Goal: Task Accomplishment & Management: Manage account settings

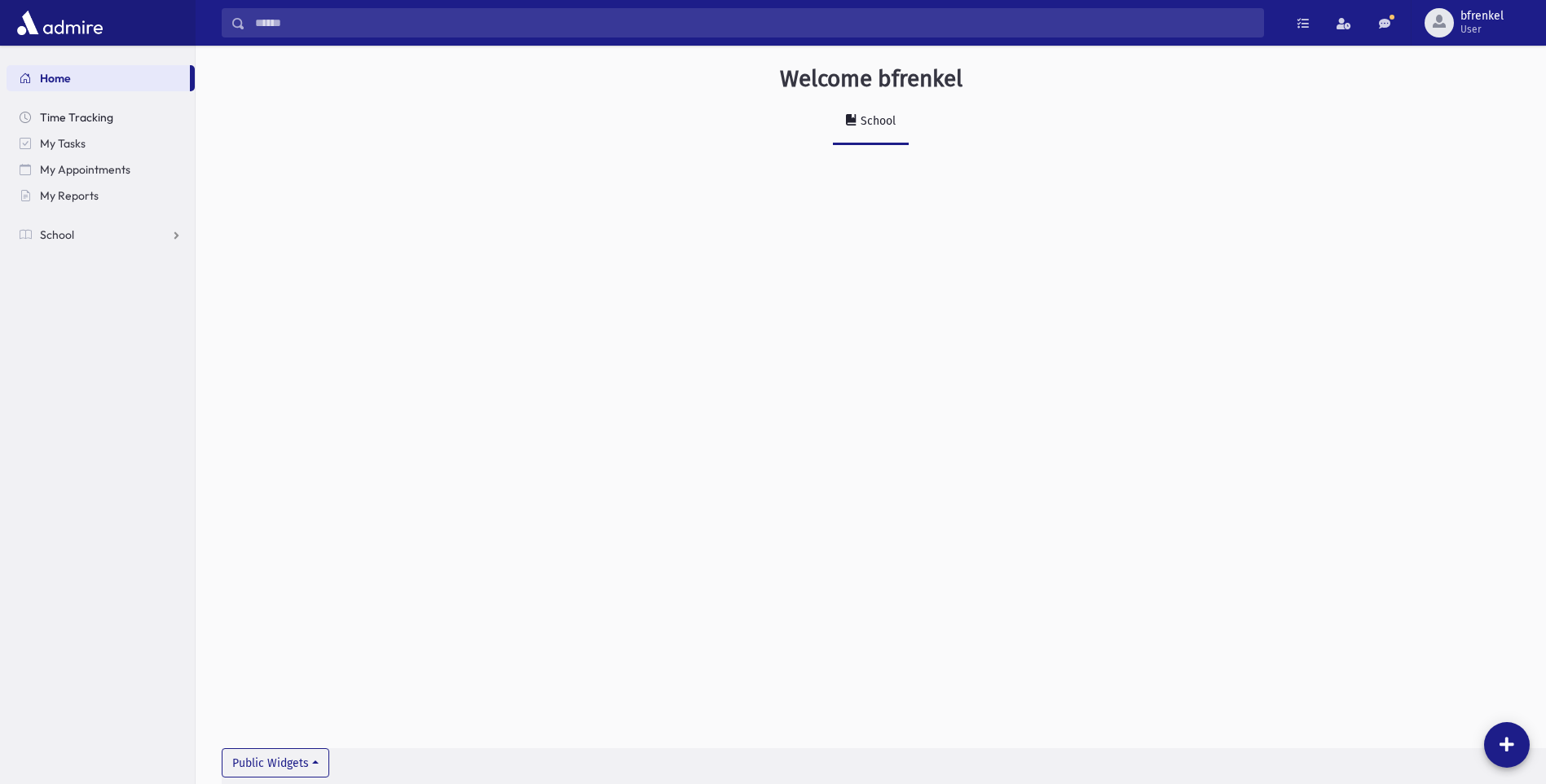
click at [75, 116] on span "Time Tracking" at bounding box center [77, 117] width 73 height 15
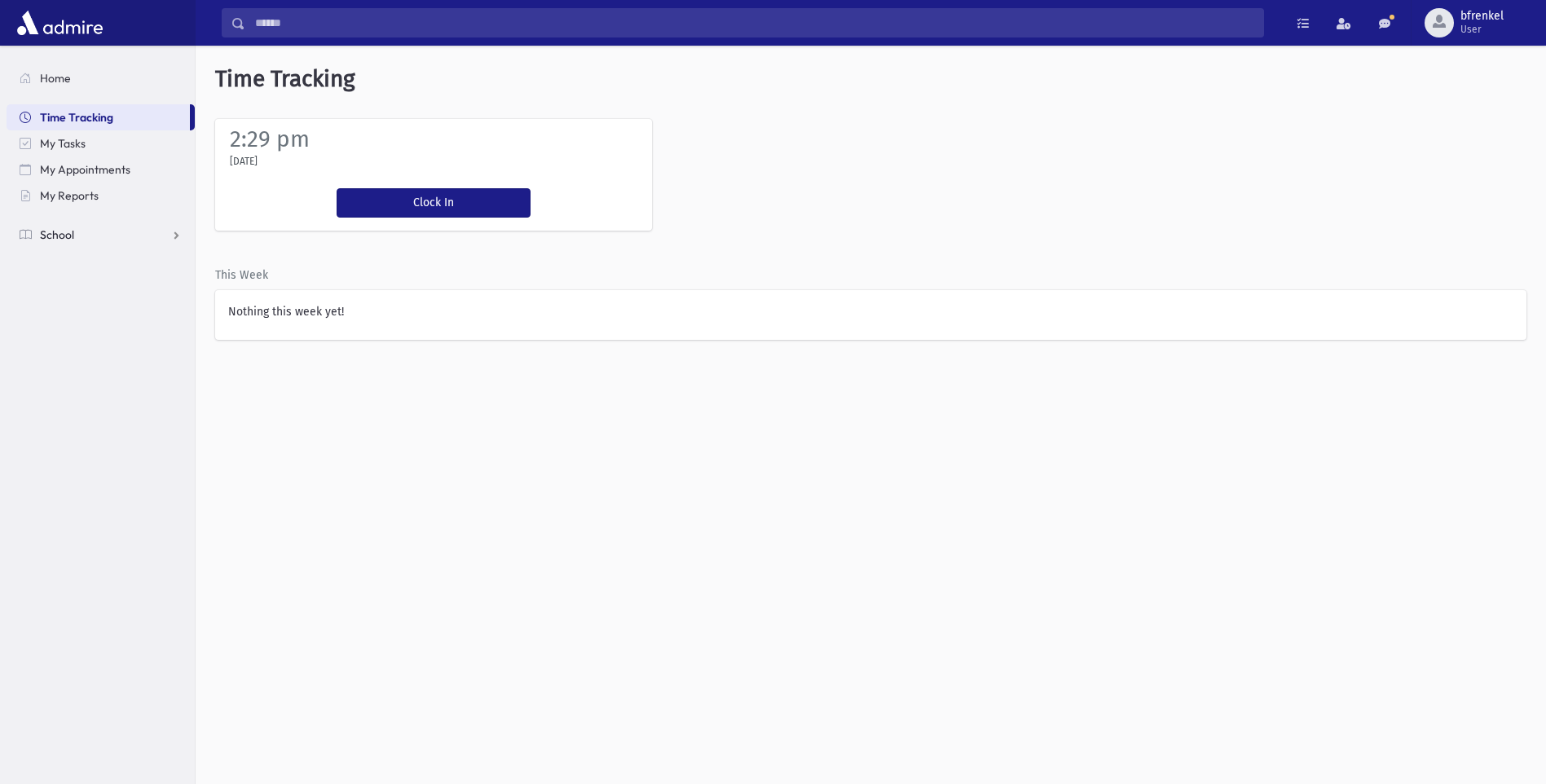
click at [69, 226] on link "School" at bounding box center [100, 235] width 188 height 26
click at [69, 288] on span "Attendance" at bounding box center [79, 287] width 60 height 15
click at [74, 311] on span "Entry" at bounding box center [76, 313] width 28 height 15
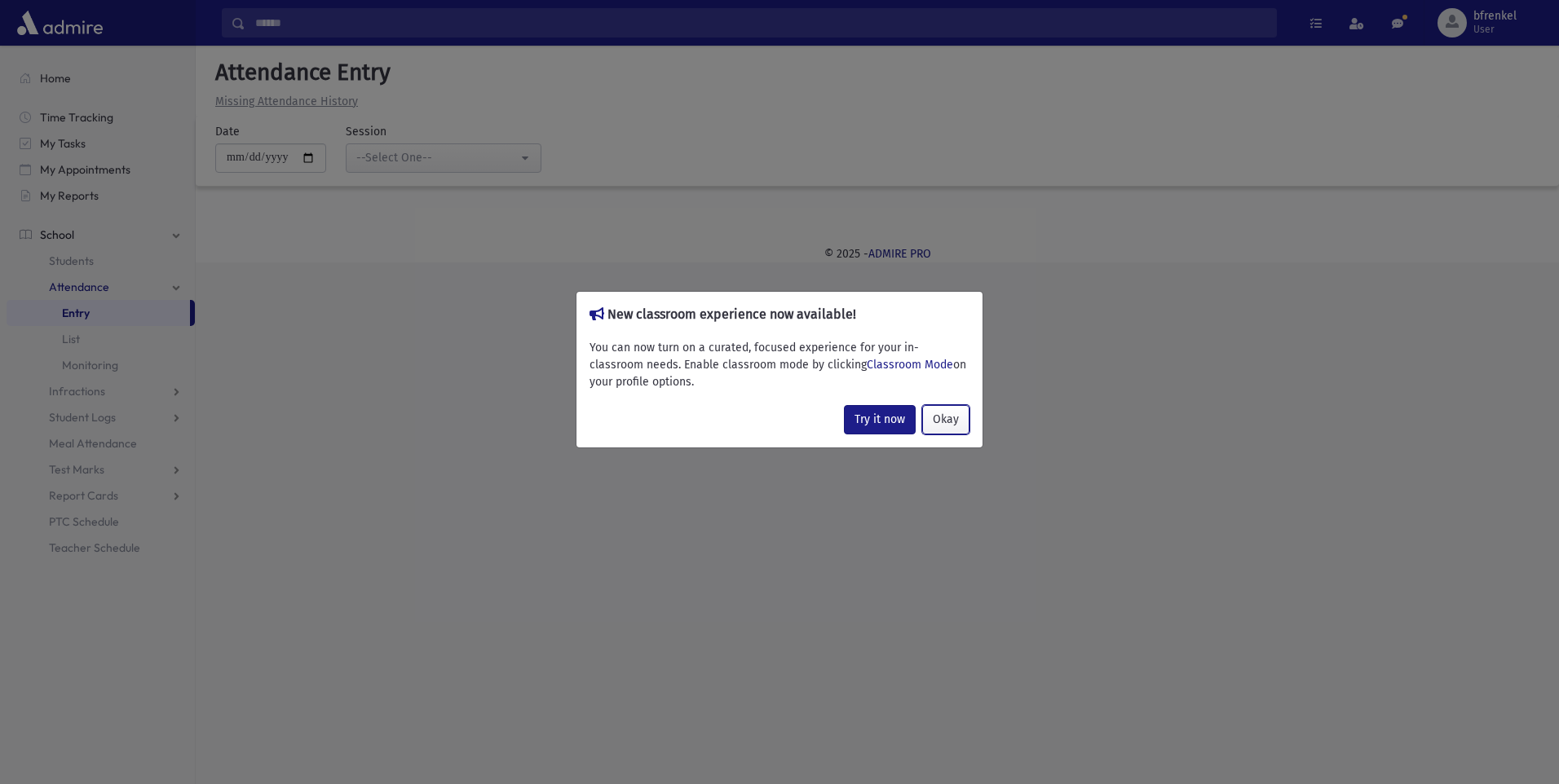
click at [957, 421] on button "Okay" at bounding box center [946, 419] width 47 height 29
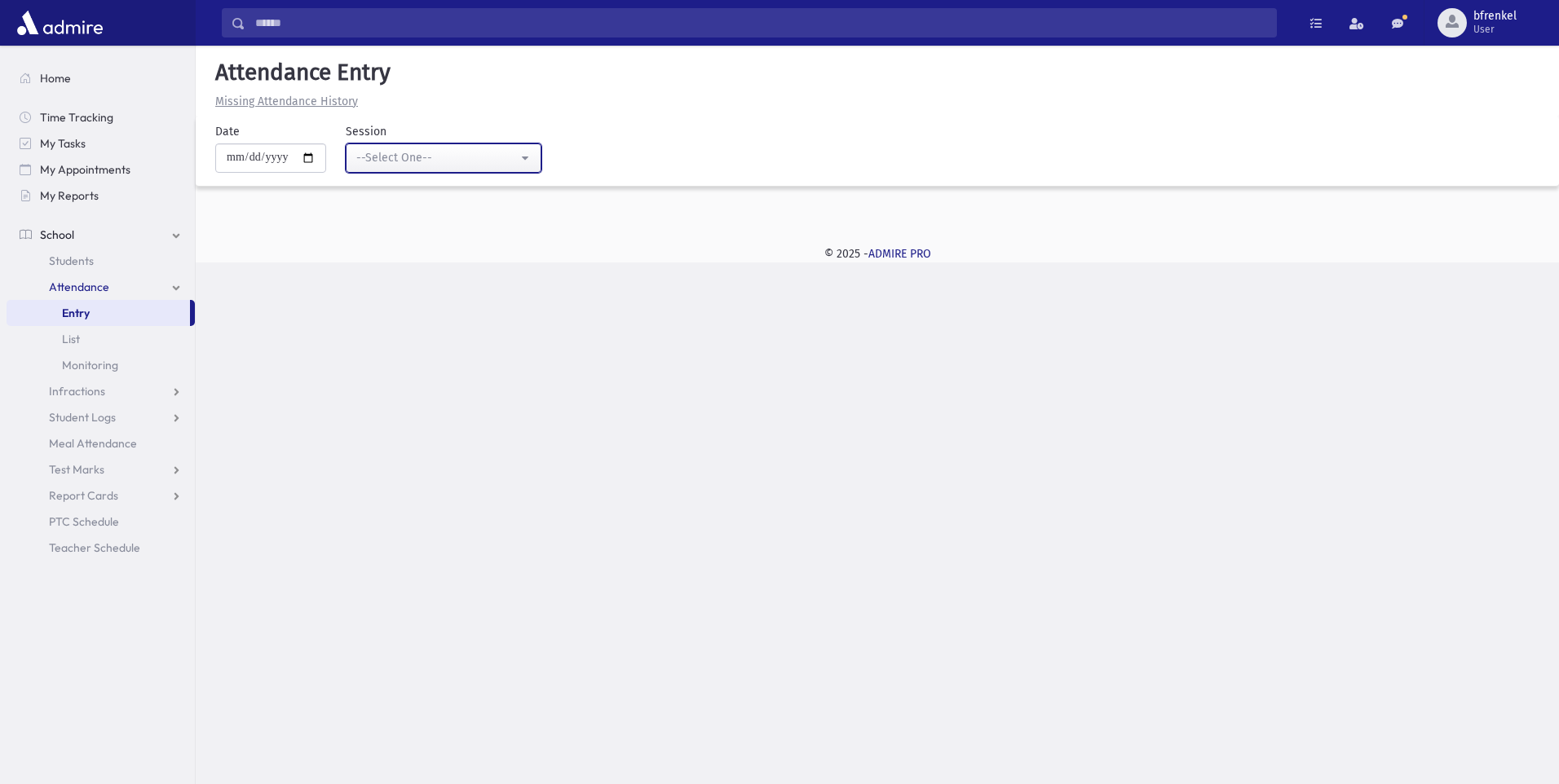
click at [425, 166] on div "--Select One--" at bounding box center [437, 157] width 162 height 17
click at [281, 14] on input "Search" at bounding box center [761, 23] width 1031 height 29
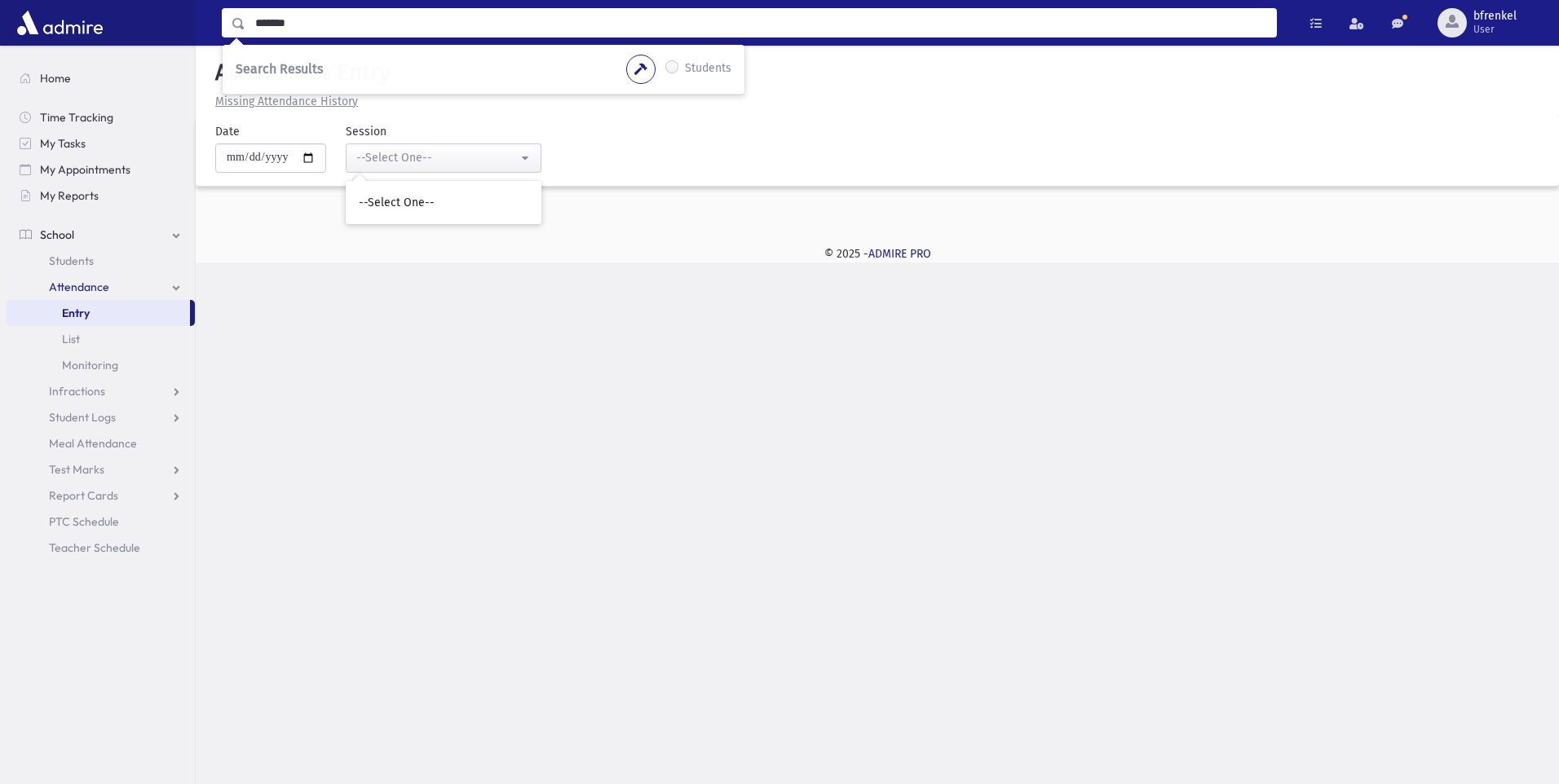
click at [295, 19] on input "*******" at bounding box center [761, 23] width 1031 height 29
type input "*******"
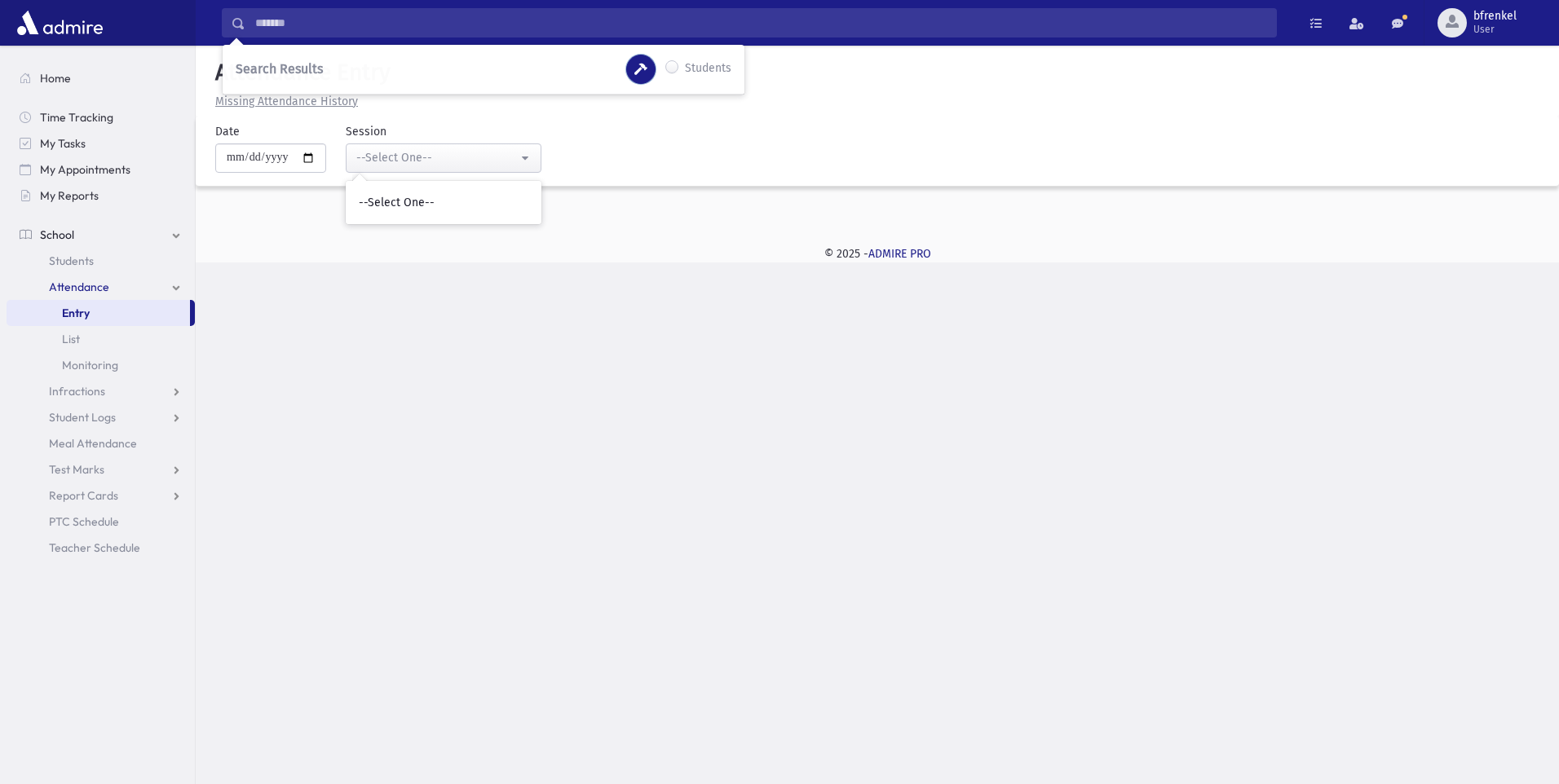
click at [642, 68] on icon "button" at bounding box center [641, 69] width 13 height 11
click at [102, 330] on link "List" at bounding box center [100, 339] width 189 height 26
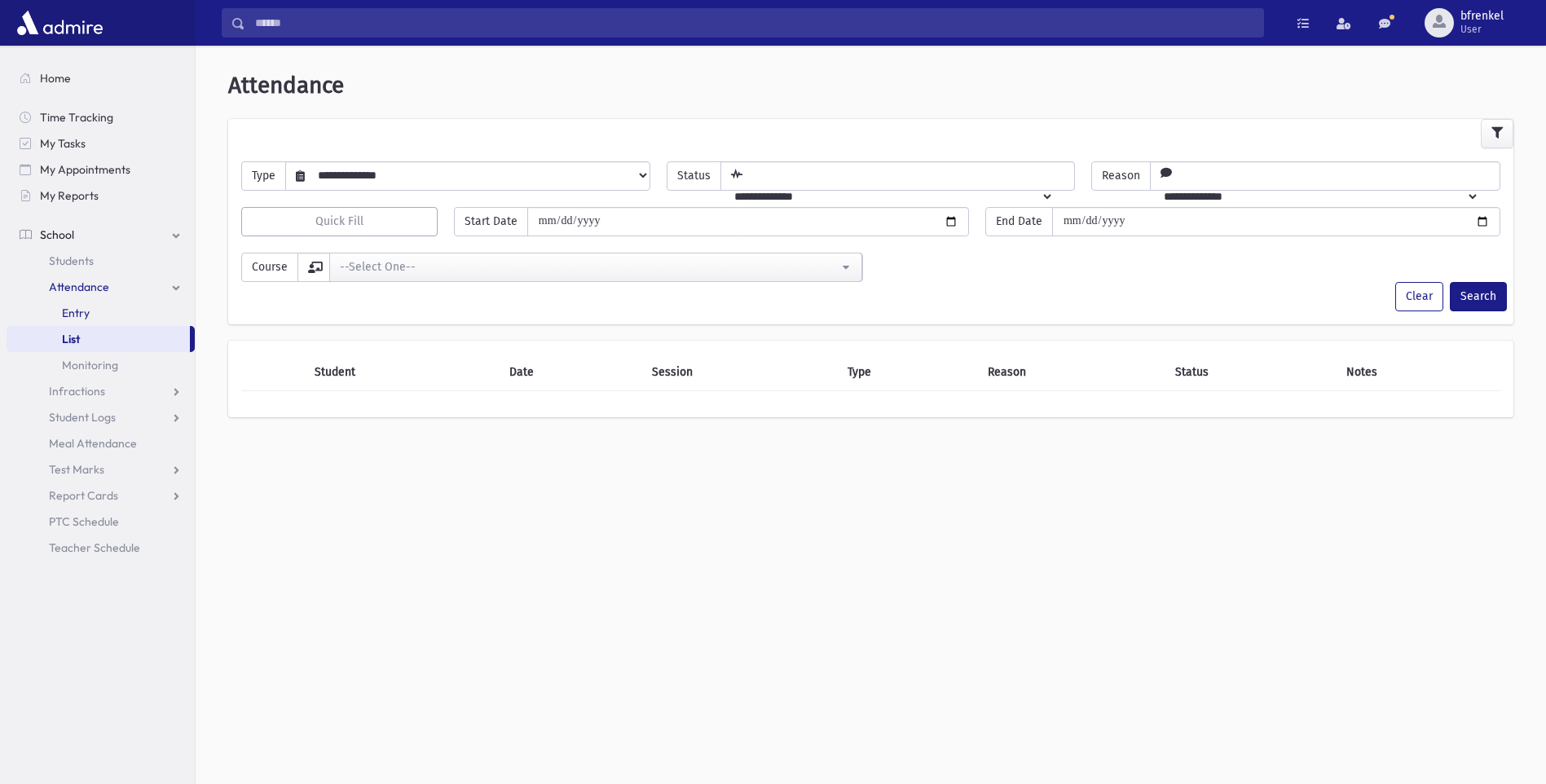
click at [98, 312] on link "Entry" at bounding box center [100, 313] width 188 height 26
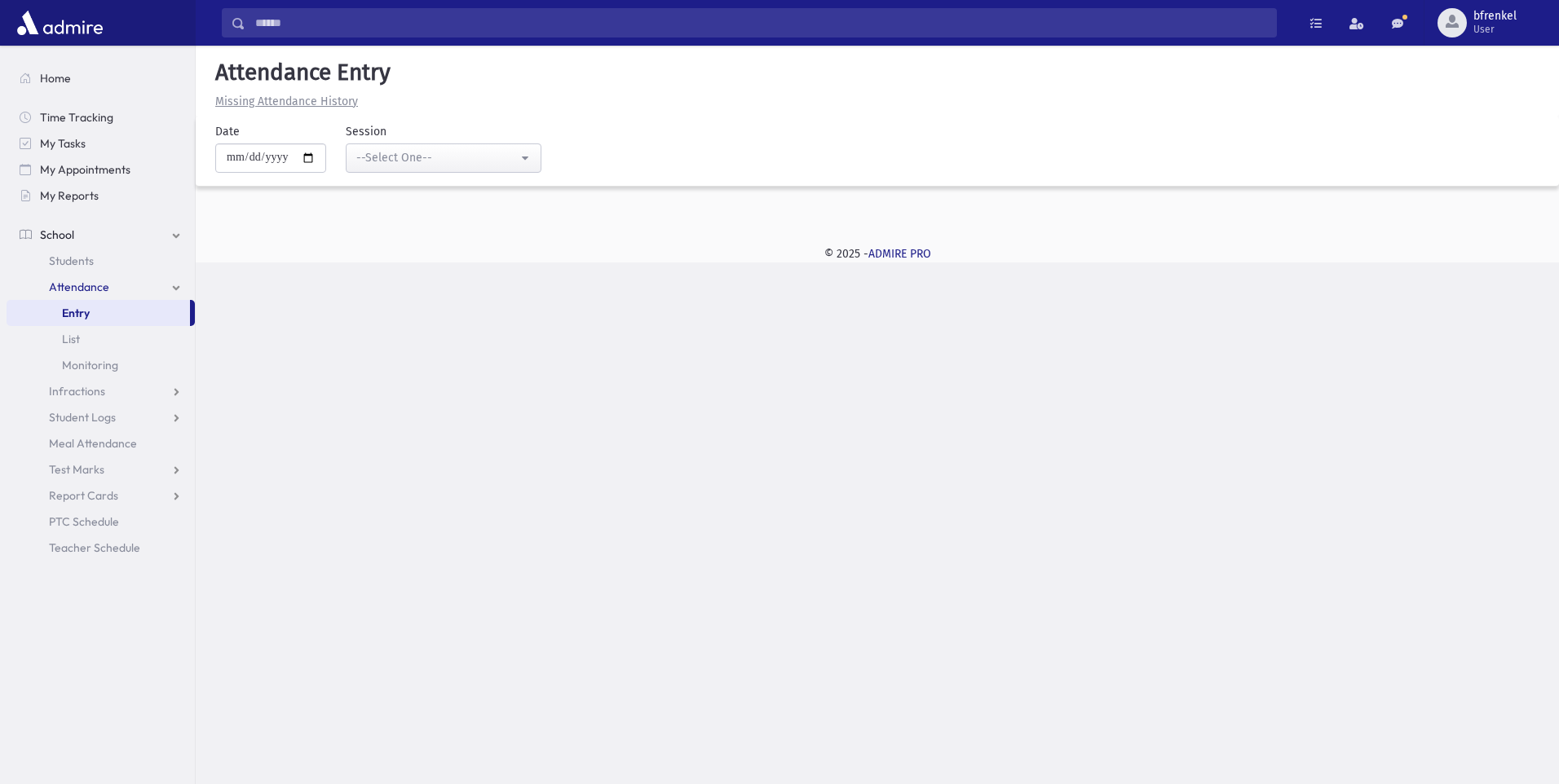
click at [282, 18] on input "Search" at bounding box center [761, 23] width 1031 height 29
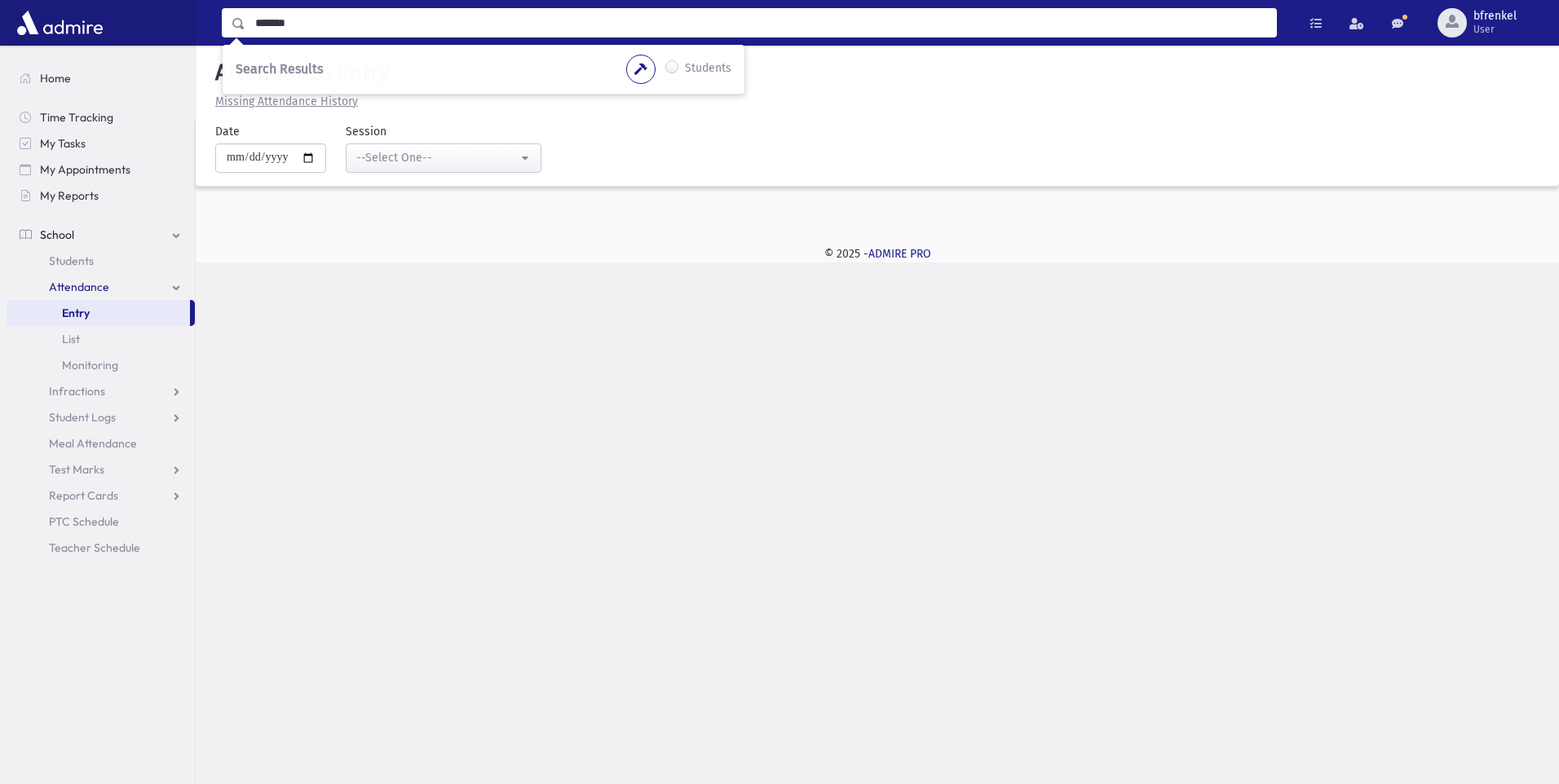
type input "*******"
click at [685, 64] on label "Students" at bounding box center [708, 69] width 47 height 20
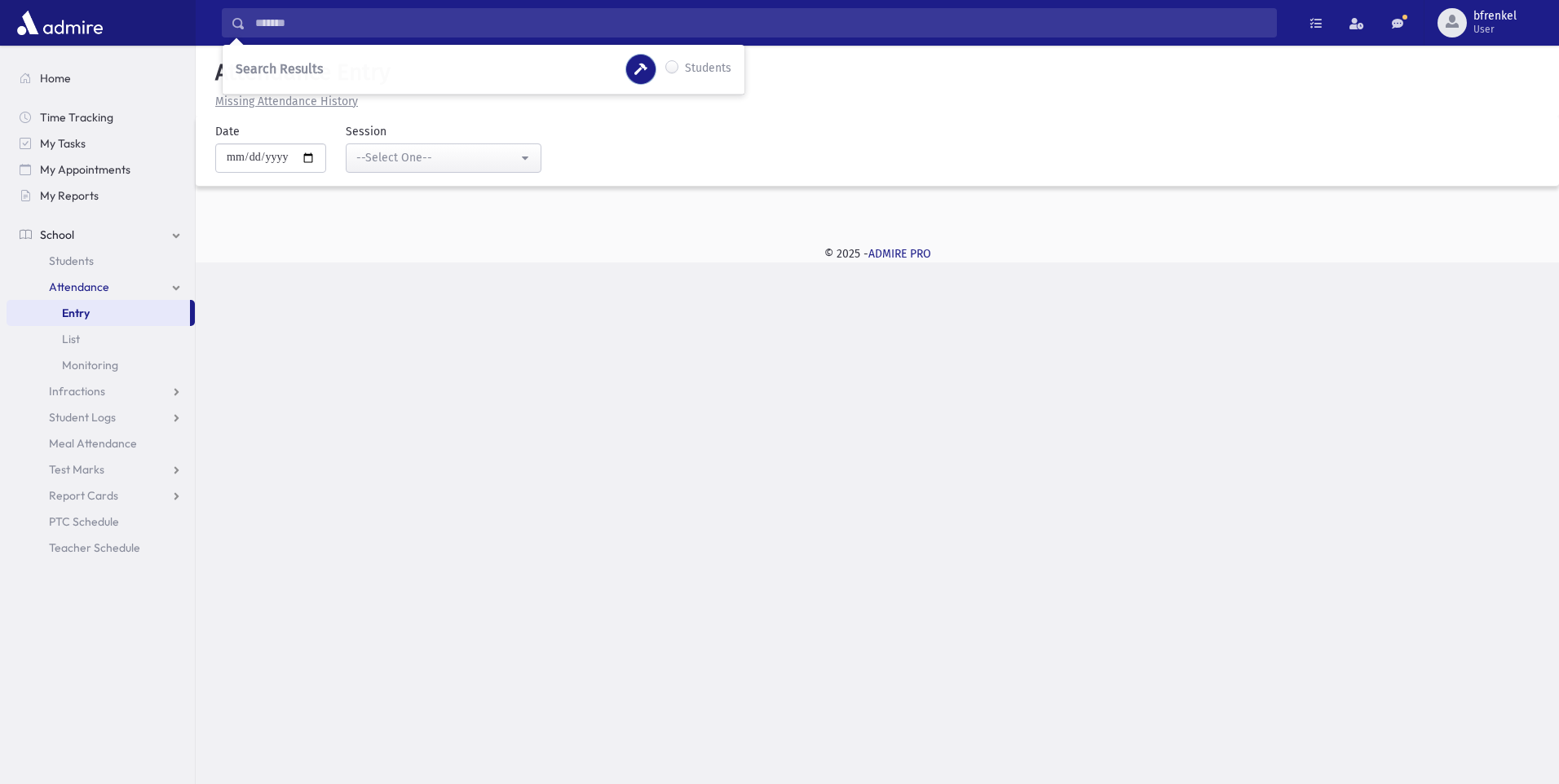
click at [650, 71] on button "button" at bounding box center [641, 69] width 29 height 29
click at [642, 65] on icon "button" at bounding box center [641, 69] width 13 height 11
click at [482, 161] on div "--Select One--" at bounding box center [437, 157] width 162 height 17
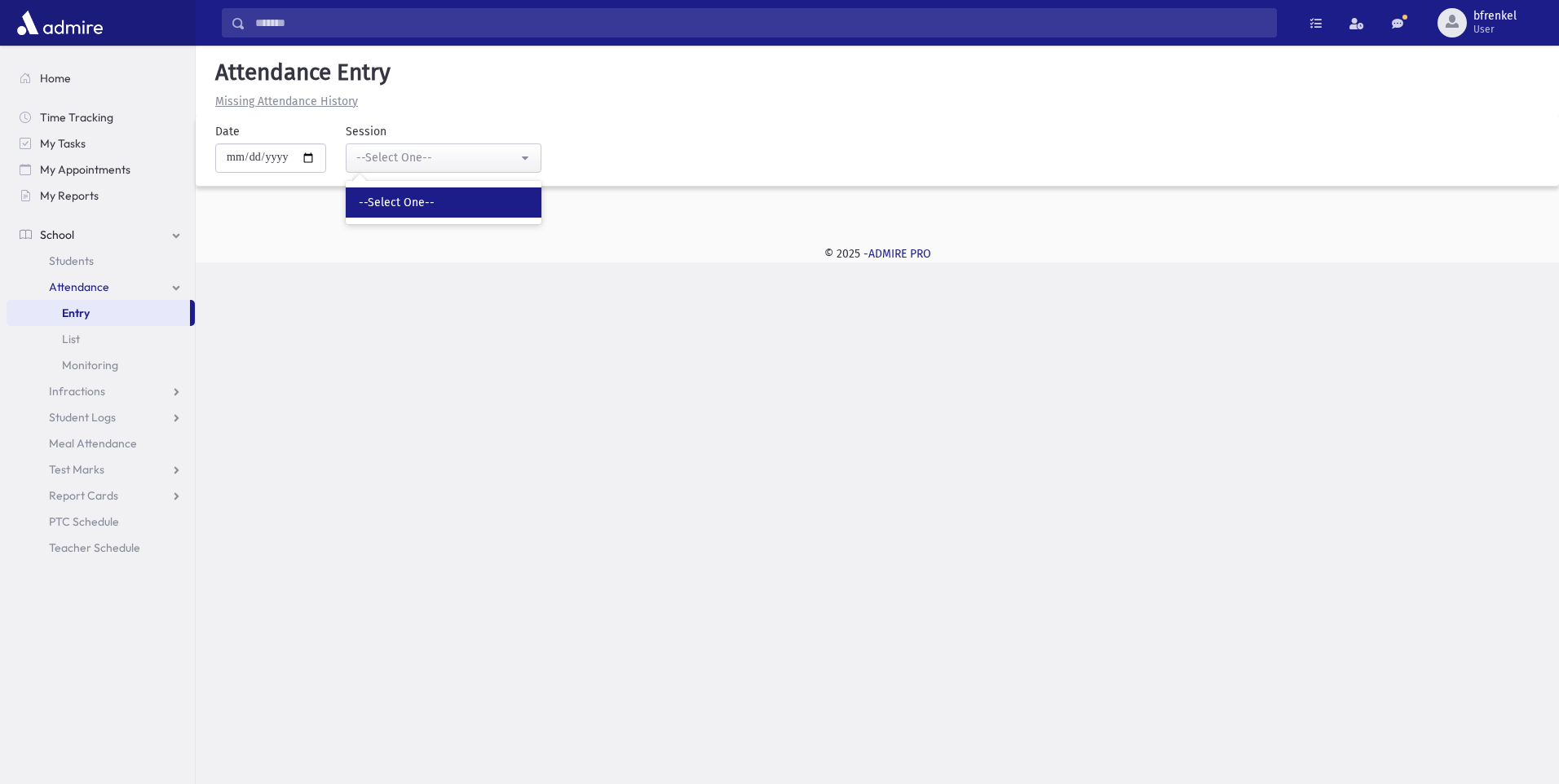
click at [389, 195] on span "--Select One--" at bounding box center [397, 203] width 76 height 16
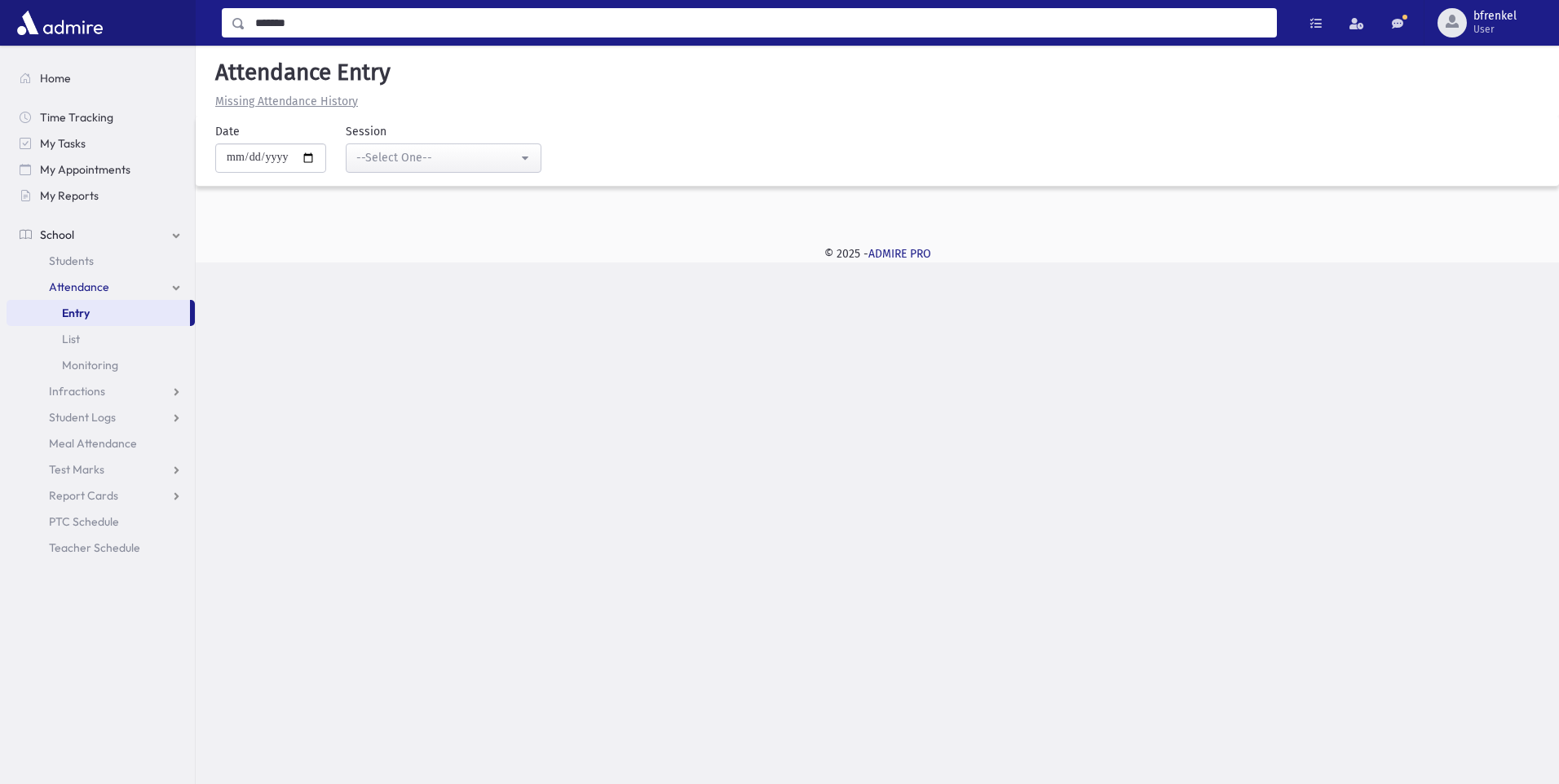
click at [284, 17] on input "*******" at bounding box center [761, 23] width 1031 height 29
click at [104, 342] on link "List" at bounding box center [100, 339] width 189 height 26
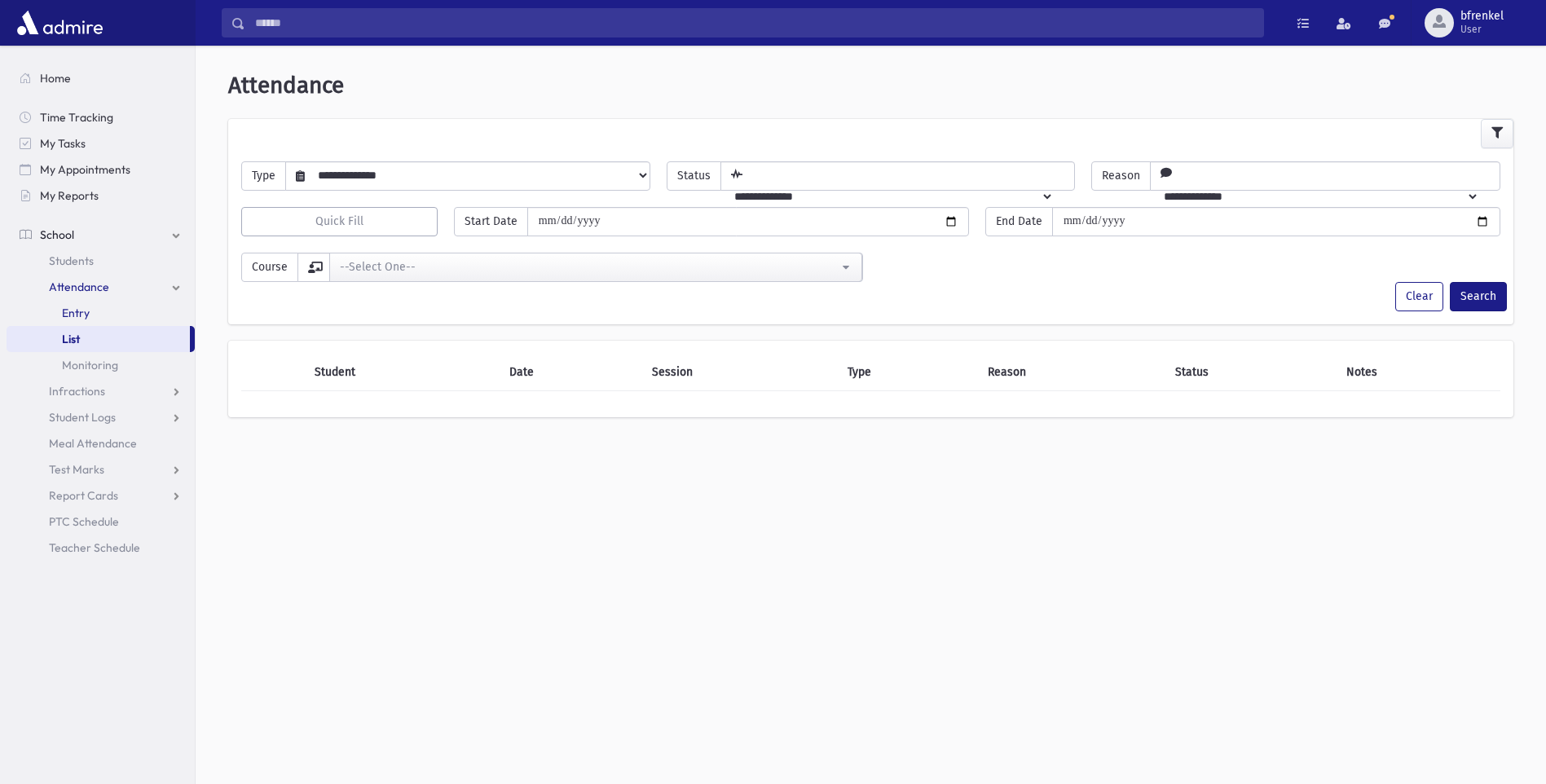
click at [98, 316] on link "Entry" at bounding box center [100, 313] width 188 height 26
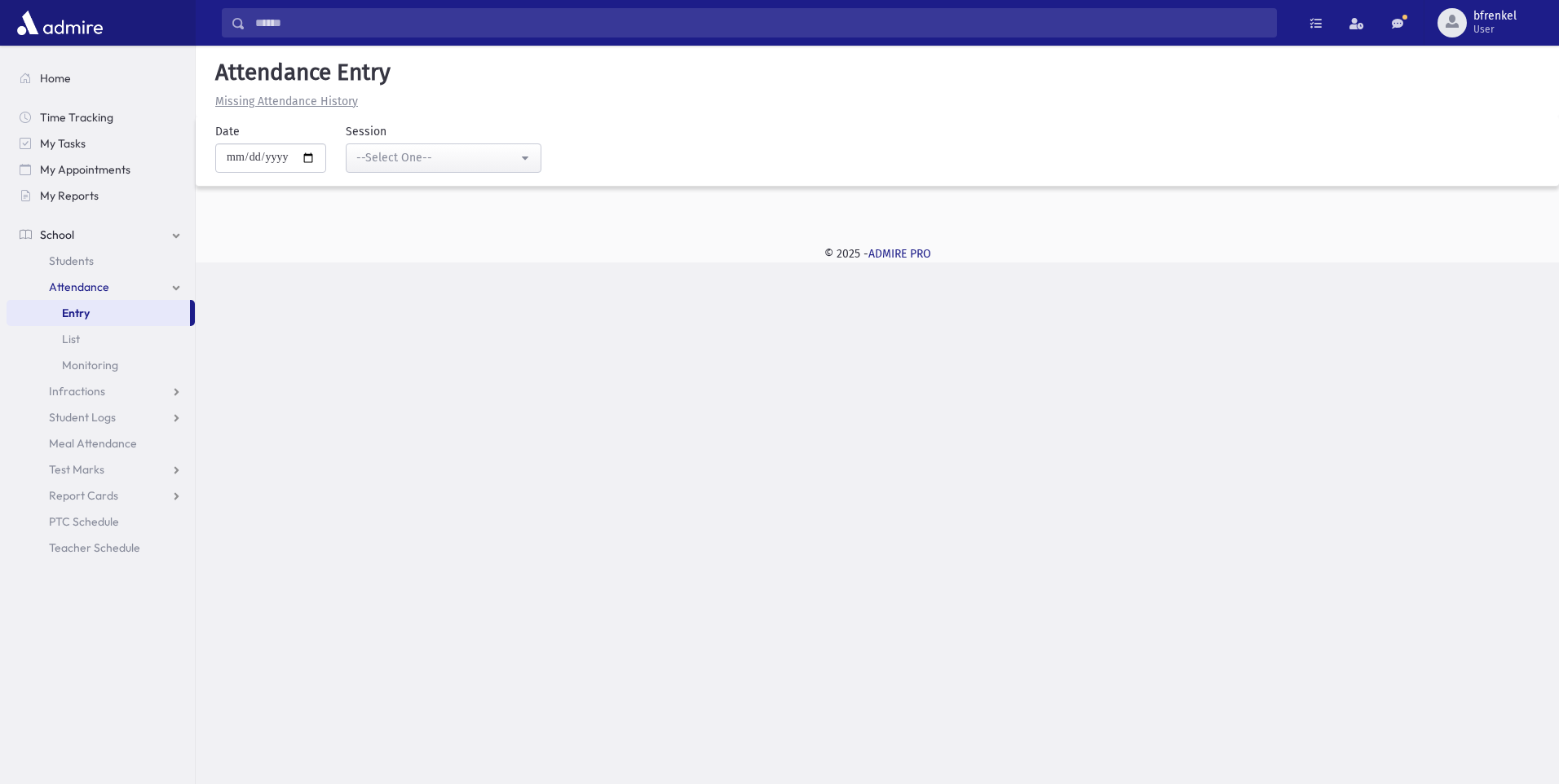
drag, startPoint x: 150, startPoint y: 584, endPoint x: 142, endPoint y: 633, distance: 49.6
click at [142, 633] on section "Home Time Tracking My Tasks My Appointments My Reports School School Students A…" at bounding box center [97, 414] width 195 height 738
click at [137, 290] on link "Attendance" at bounding box center [100, 287] width 189 height 26
click at [137, 289] on link "Attendance" at bounding box center [100, 287] width 189 height 26
click at [299, 28] on input "Search" at bounding box center [761, 23] width 1031 height 29
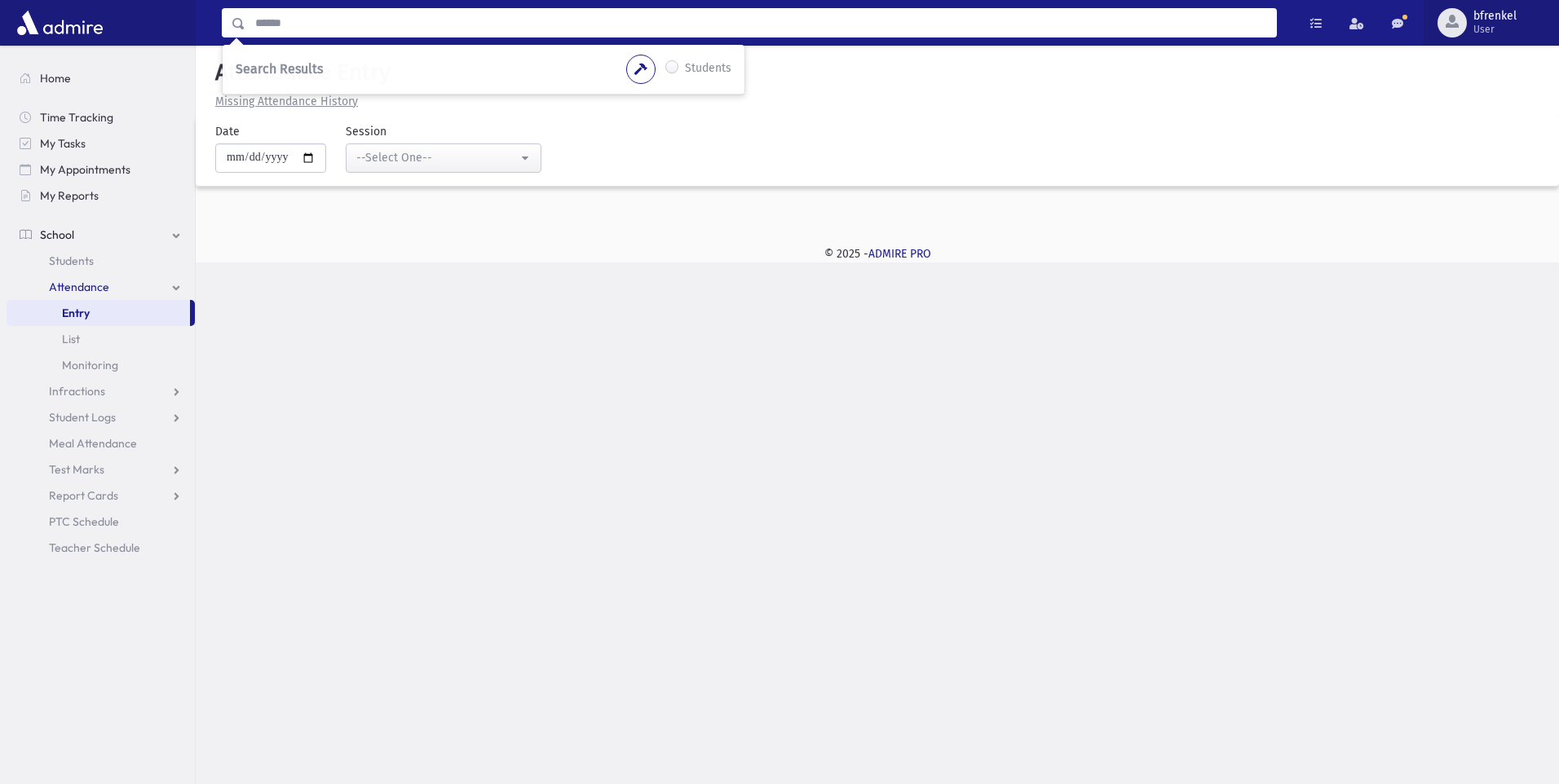
click at [1474, 15] on span "bfrenkel" at bounding box center [1495, 16] width 43 height 13
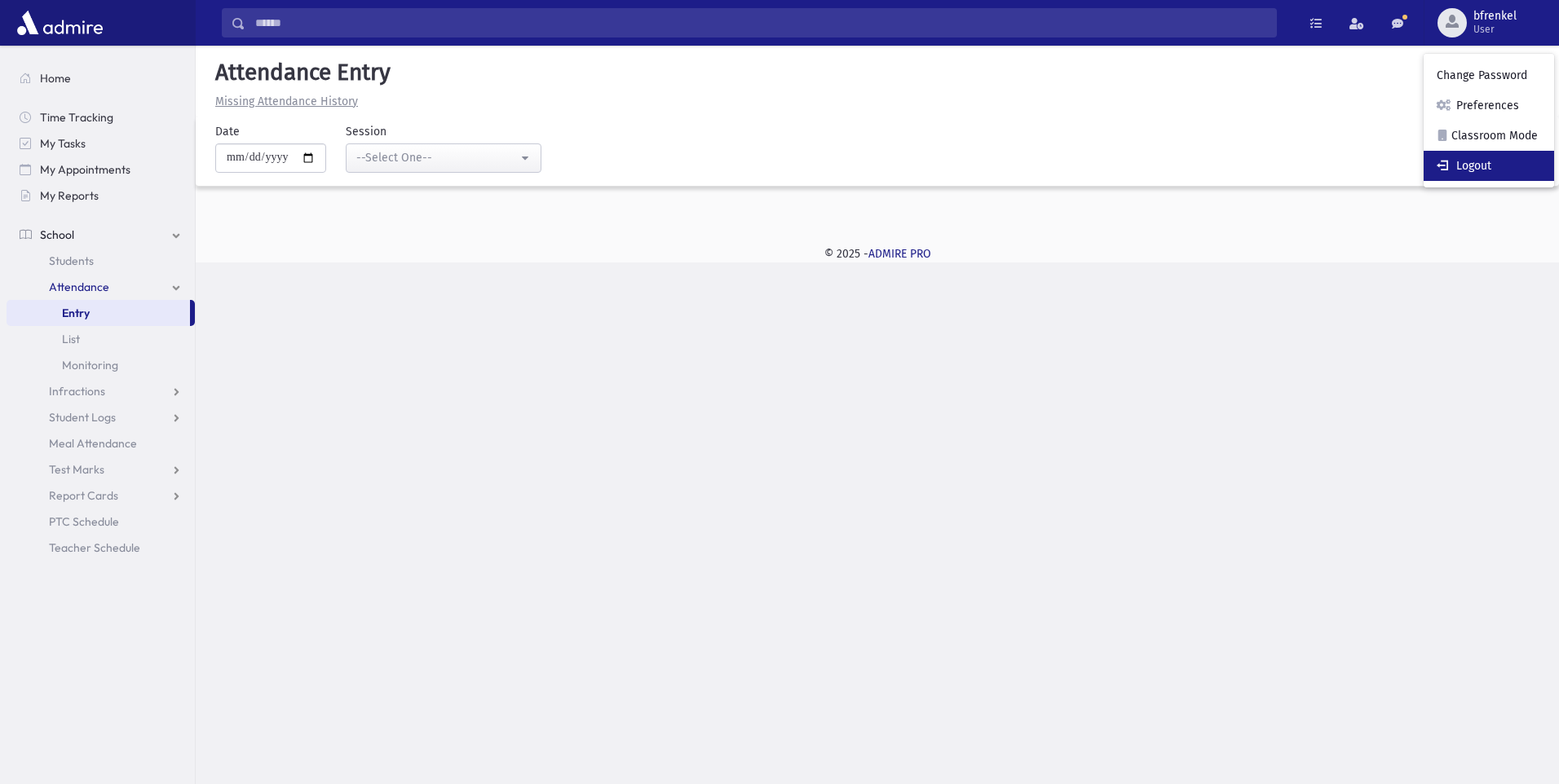
click at [1490, 166] on link "Logout" at bounding box center [1489, 166] width 131 height 30
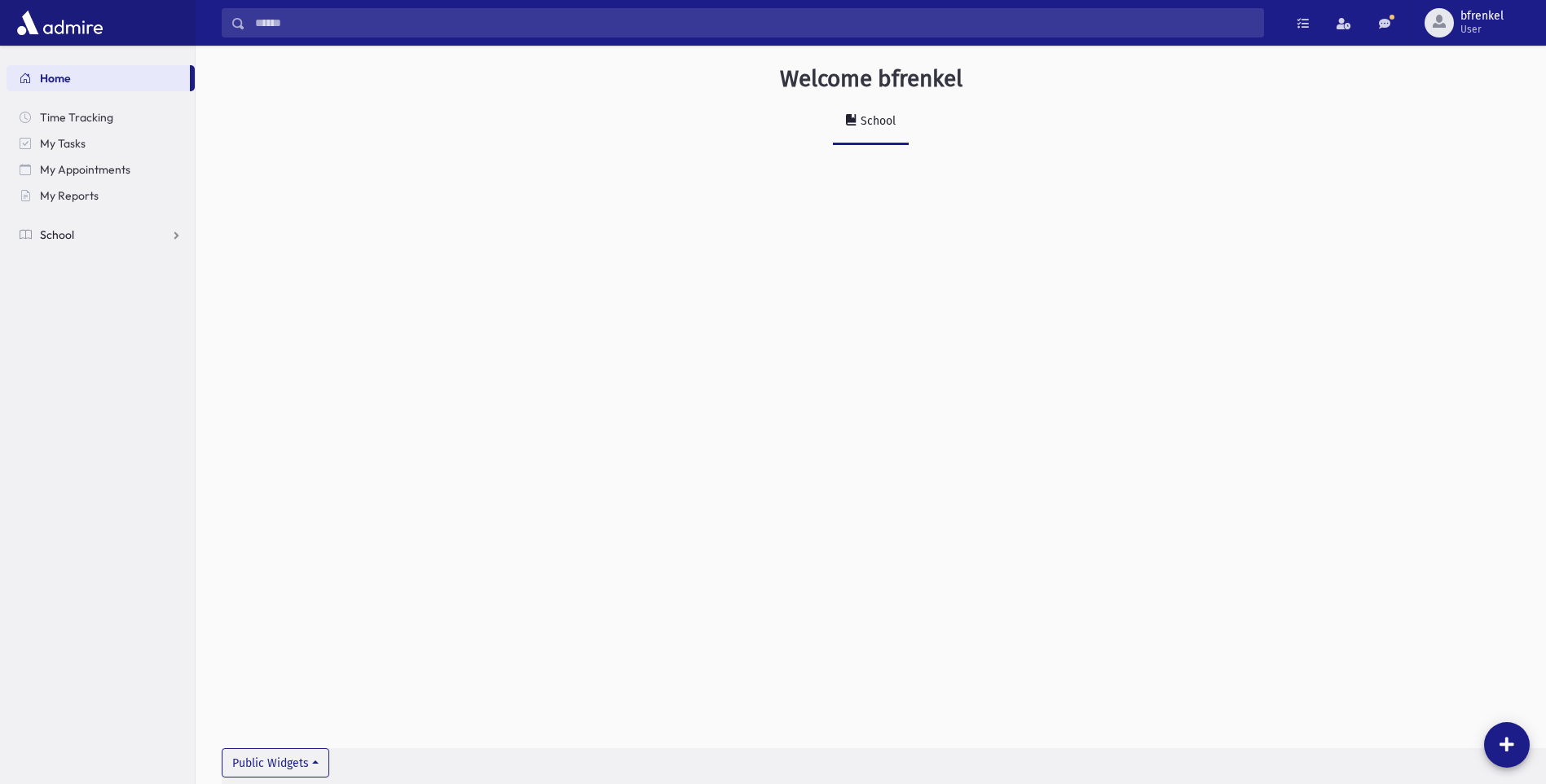
click at [64, 235] on span "School" at bounding box center [57, 235] width 34 height 15
click at [75, 260] on span "Students" at bounding box center [71, 261] width 45 height 15
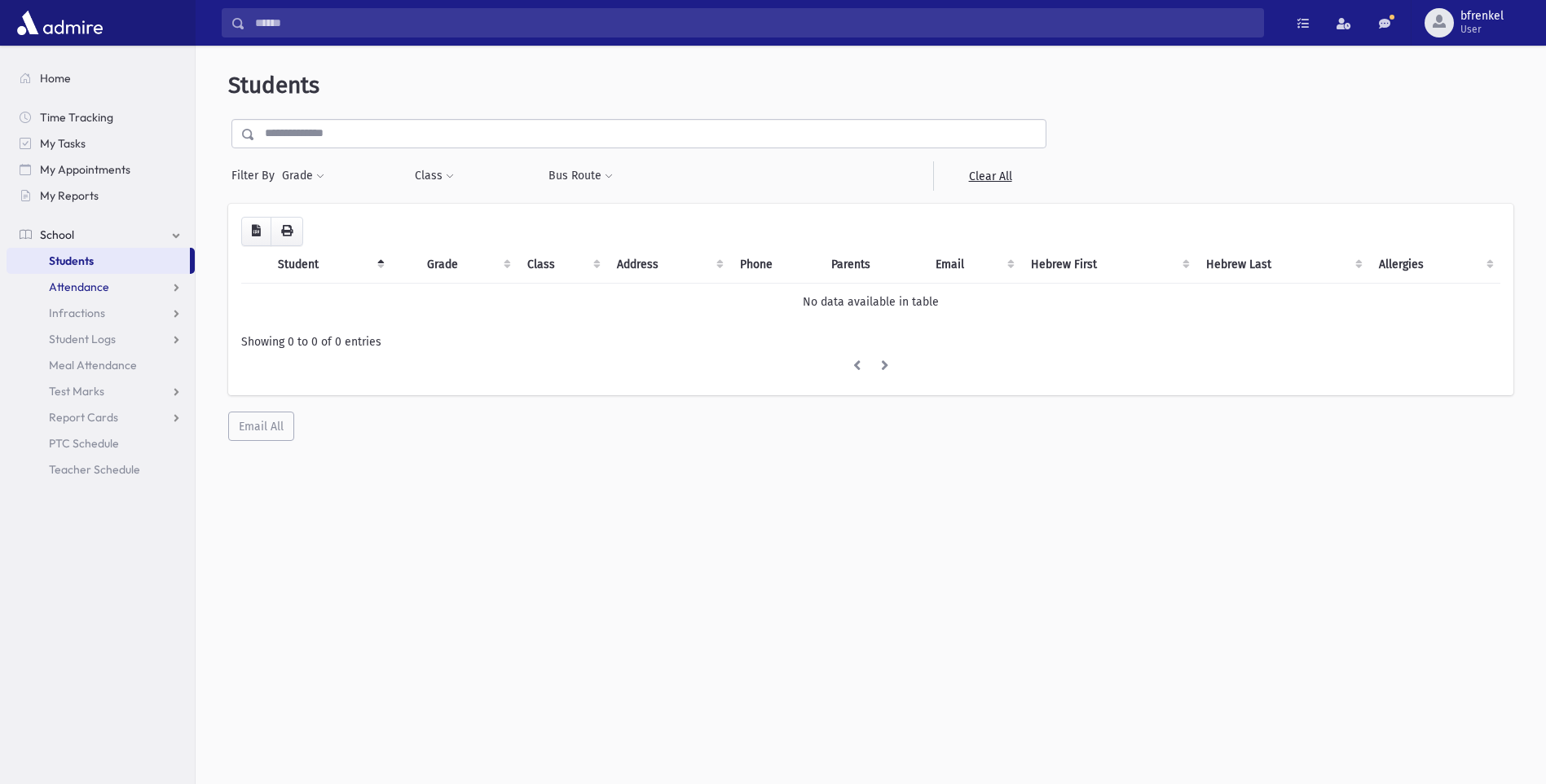
click at [76, 282] on span "Attendance" at bounding box center [79, 287] width 60 height 15
click at [94, 290] on span "Attendance" at bounding box center [79, 287] width 60 height 15
click at [86, 291] on span "Attendance" at bounding box center [79, 287] width 60 height 15
click at [84, 309] on span "Entry" at bounding box center [76, 313] width 28 height 15
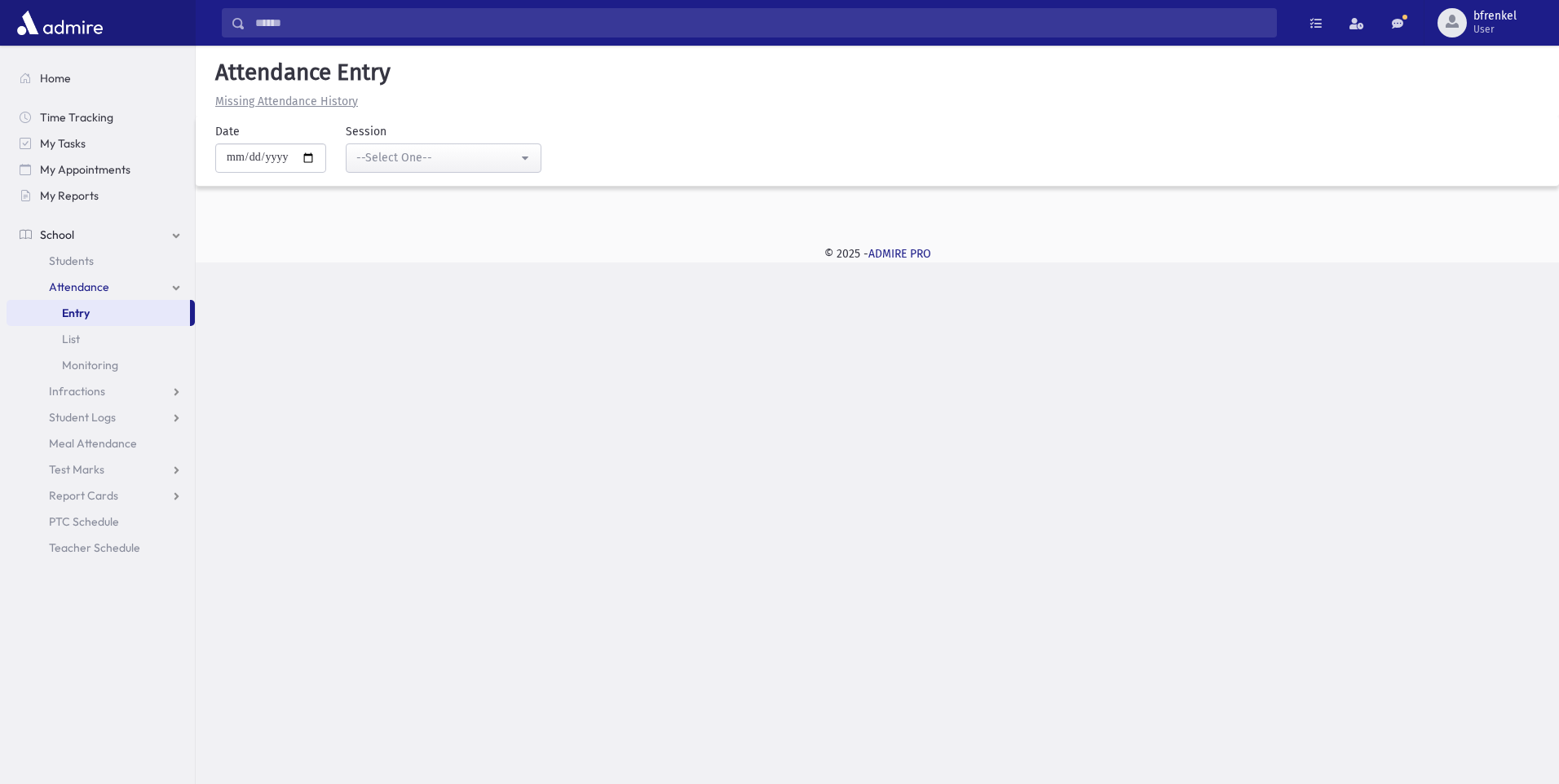
click at [355, 24] on input "Search" at bounding box center [761, 23] width 1031 height 29
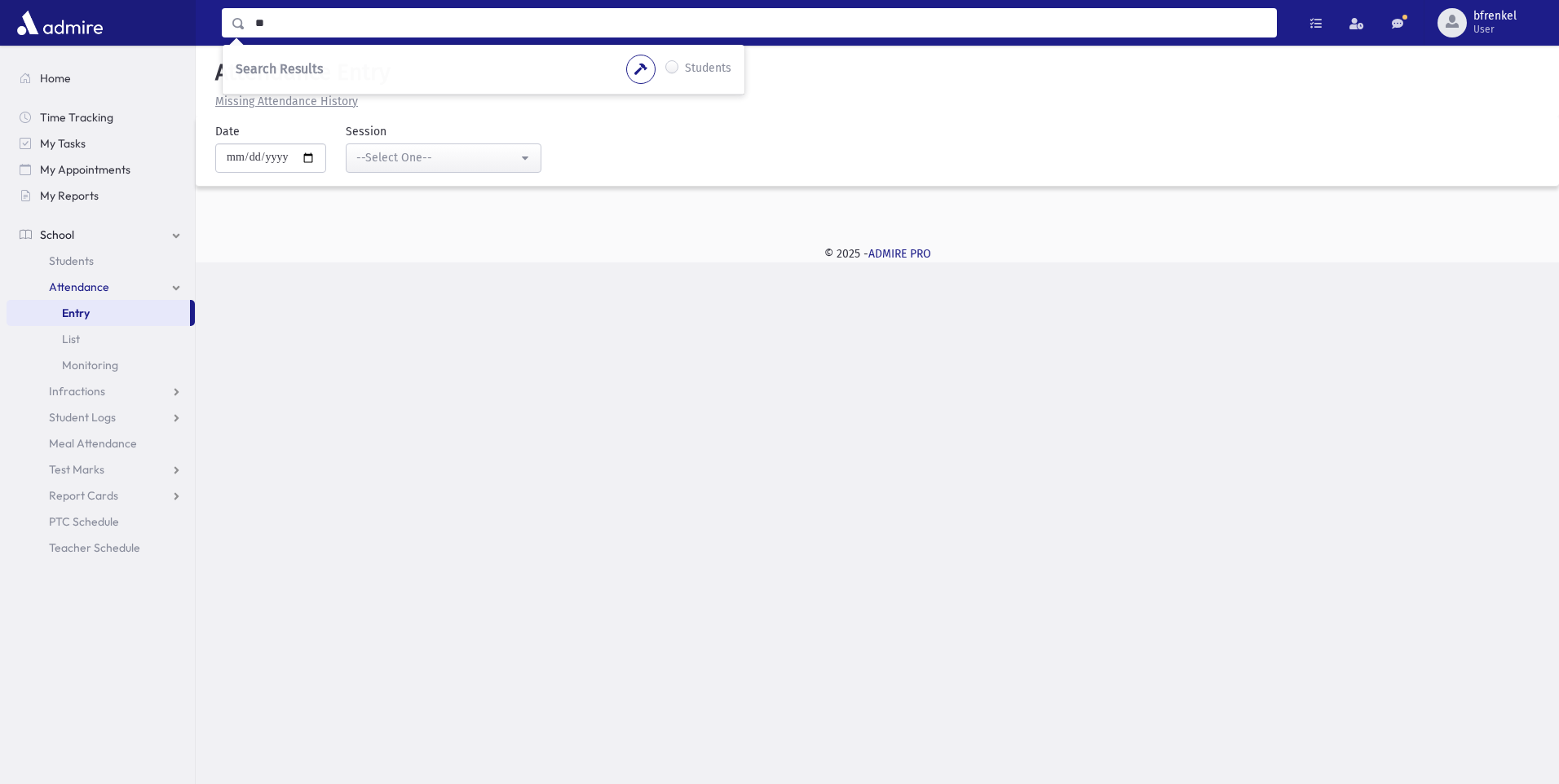
type input "*"
click at [99, 260] on link "Students" at bounding box center [100, 261] width 189 height 26
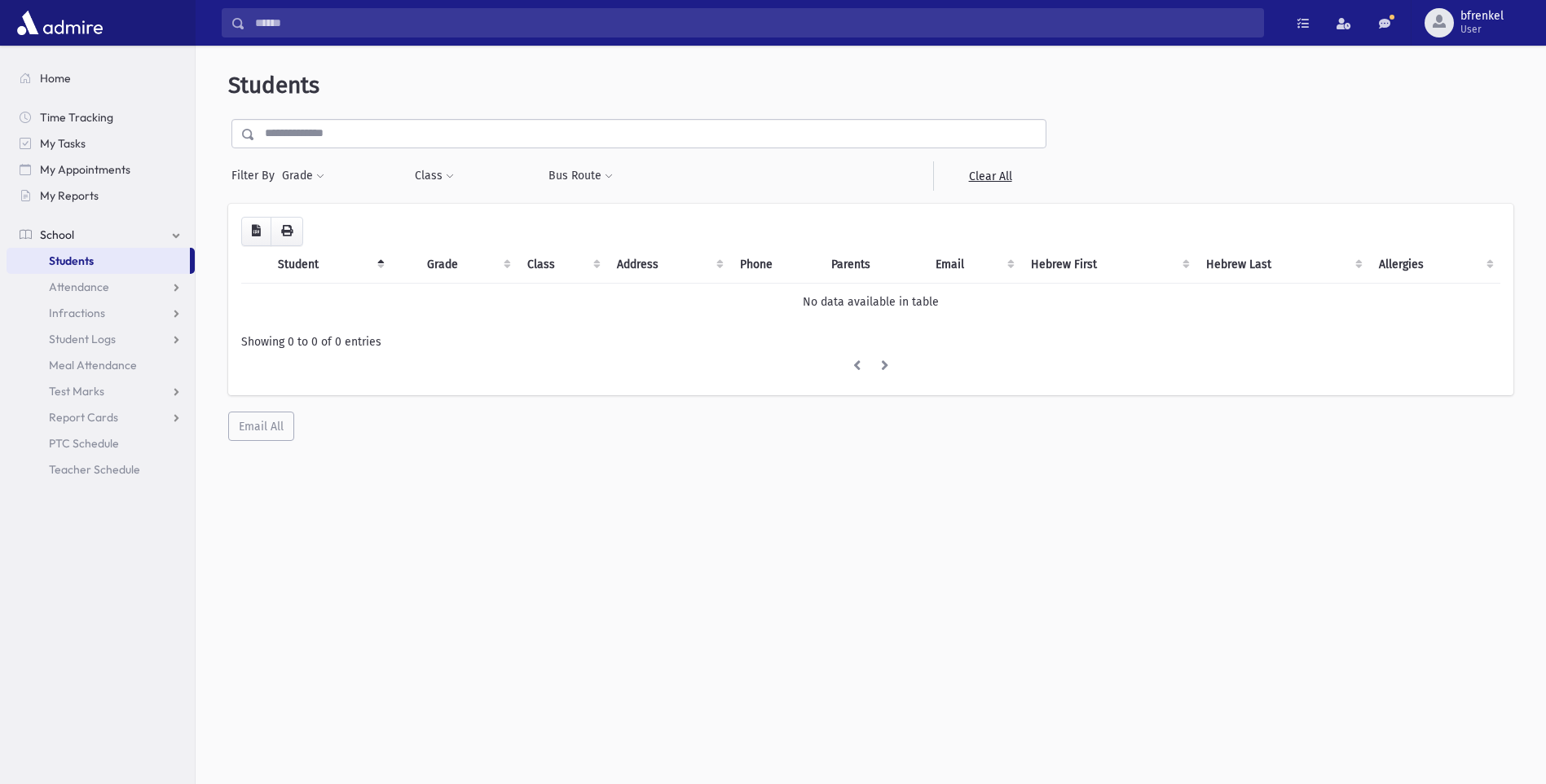
click at [881, 367] on li at bounding box center [885, 367] width 28 height 29
click at [860, 372] on li at bounding box center [857, 367] width 29 height 29
click at [440, 172] on button "Class" at bounding box center [434, 176] width 41 height 29
click at [463, 233] on span at bounding box center [499, 220] width 158 height 29
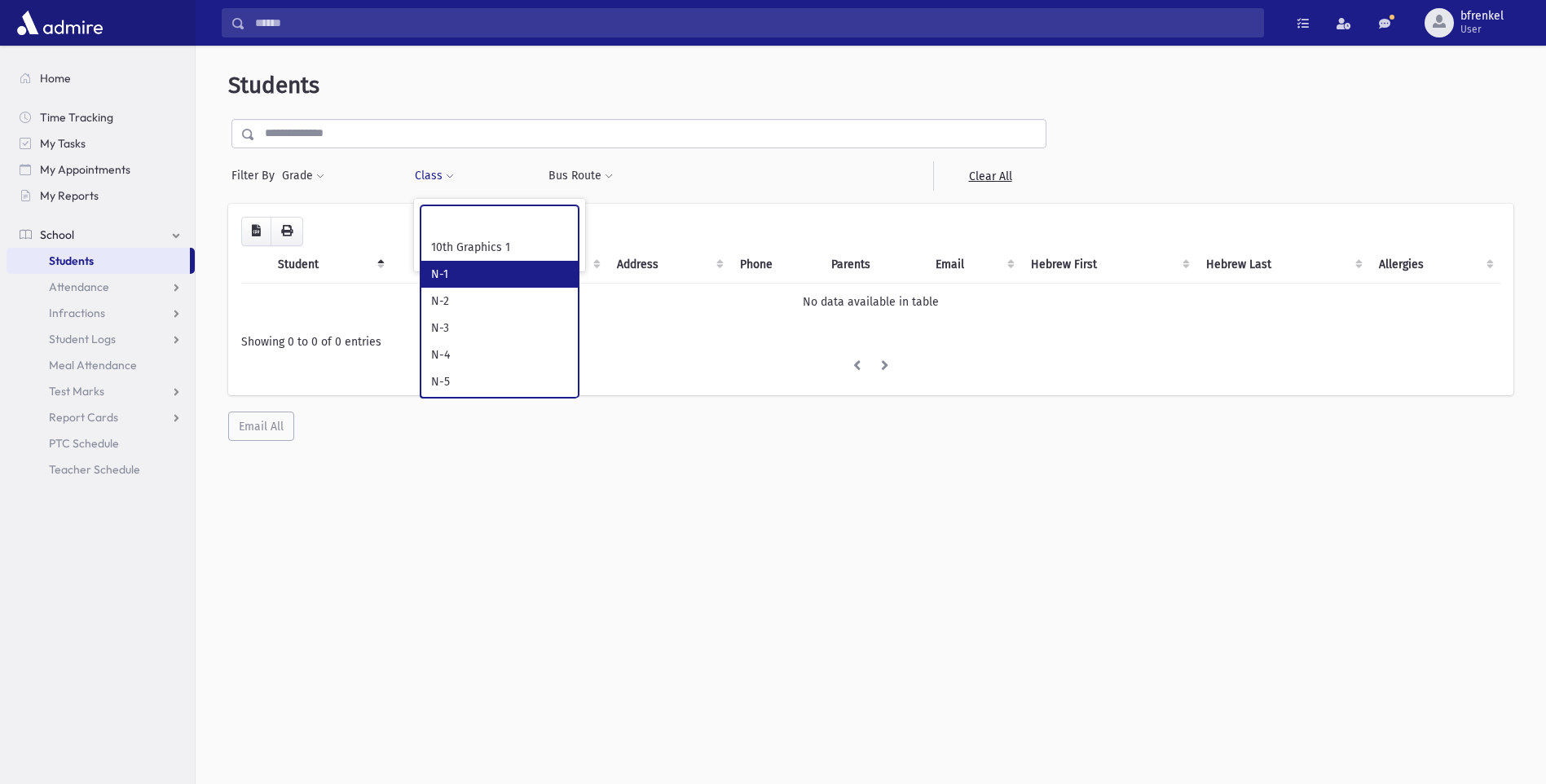
select select "***"
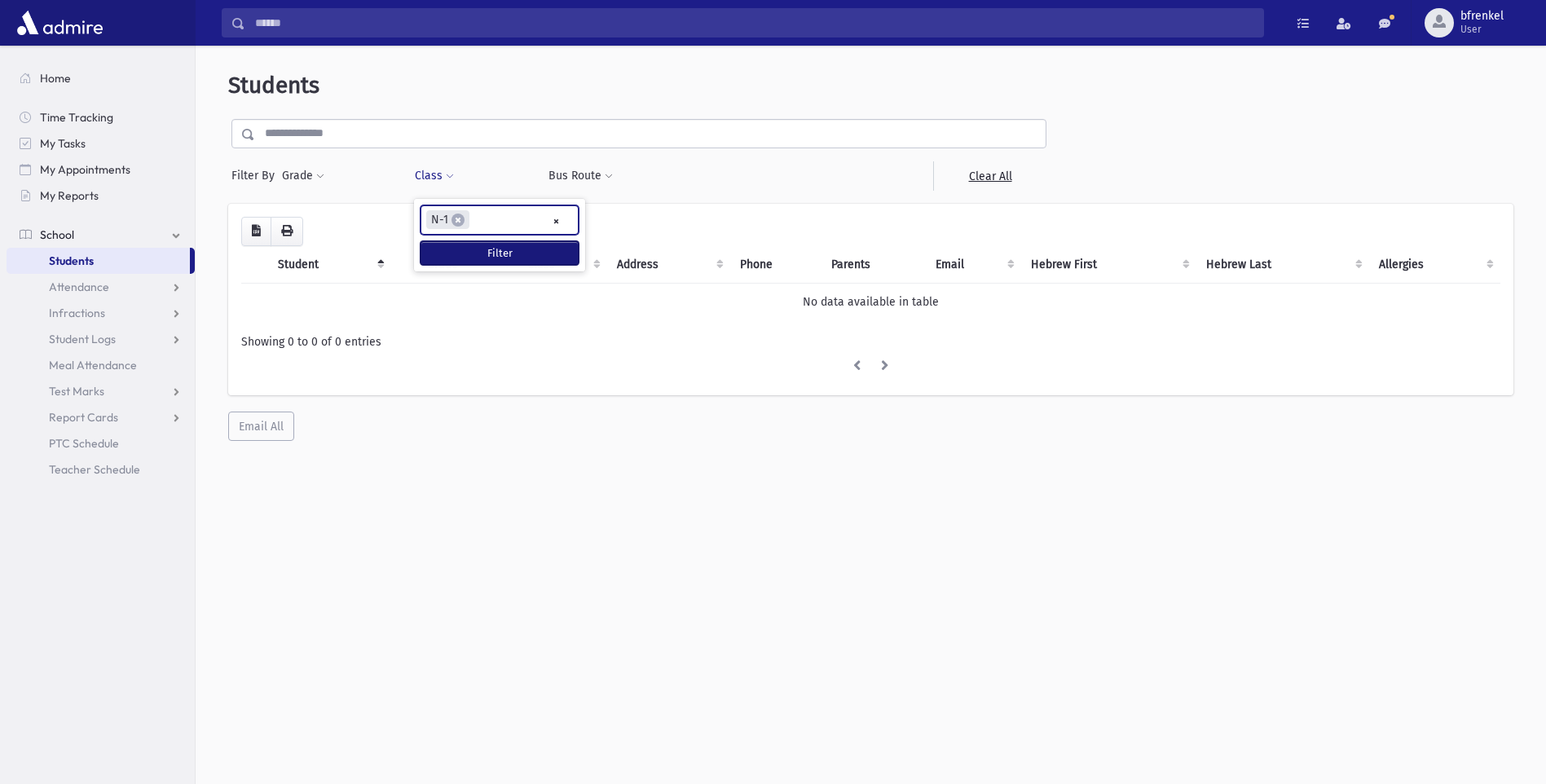
click at [485, 253] on button "Filter" at bounding box center [499, 253] width 158 height 24
click at [438, 188] on button "Class" at bounding box center [434, 176] width 41 height 29
click at [456, 219] on span "×" at bounding box center [458, 220] width 13 height 13
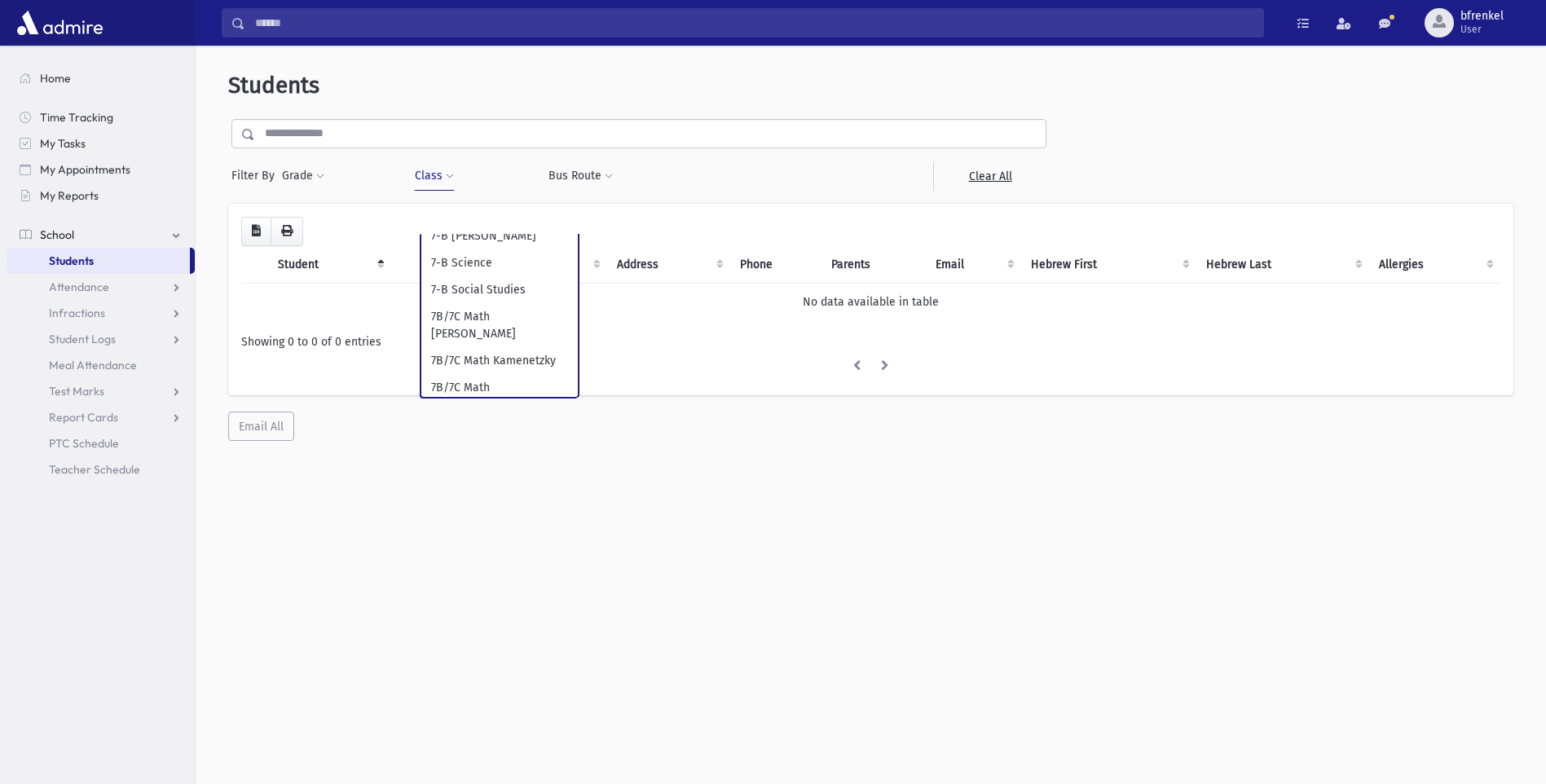
scroll to position [3342, 0]
click at [653, 364] on ul at bounding box center [870, 367] width 1259 height 29
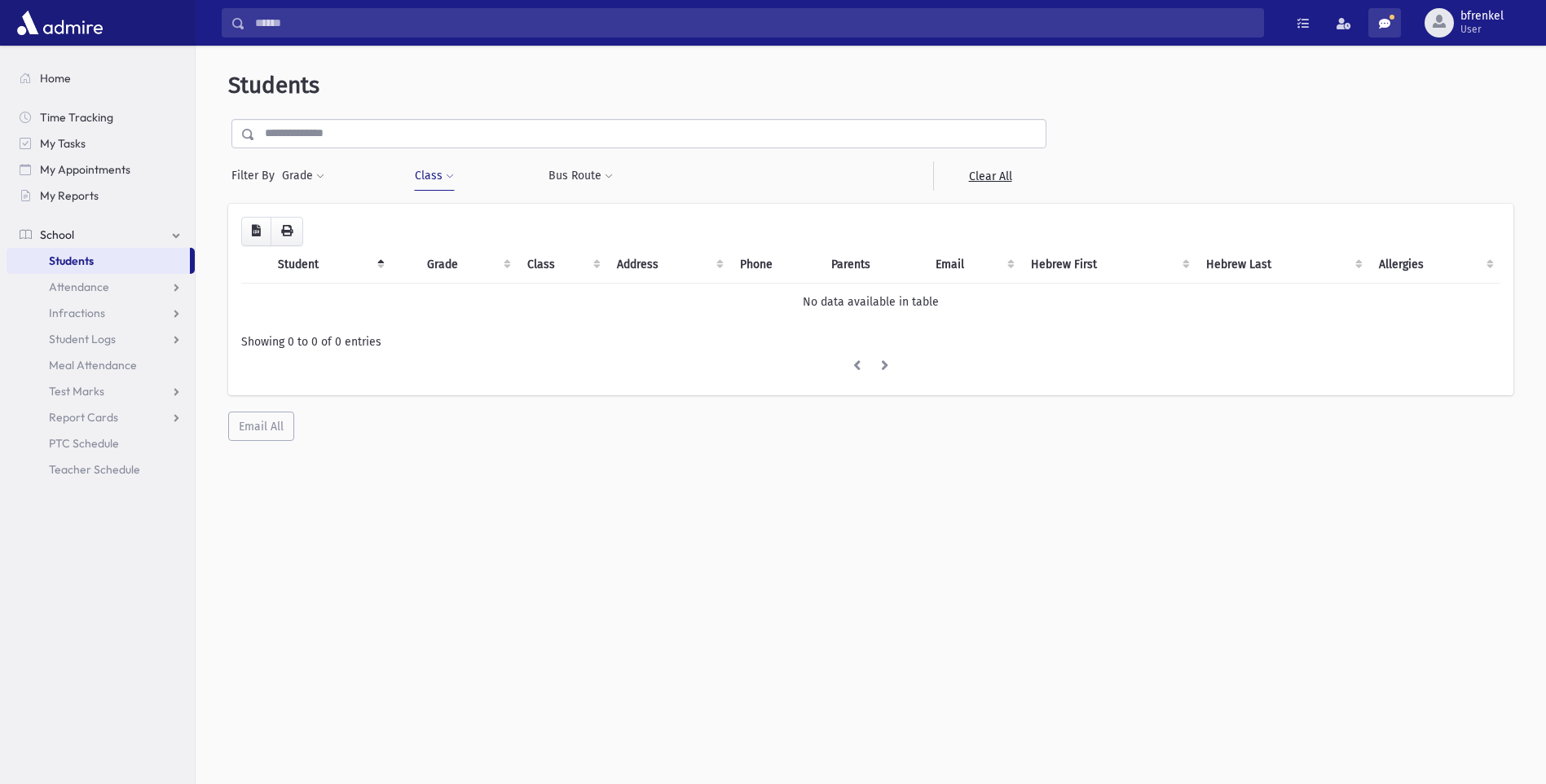
click at [1389, 28] on span at bounding box center [1384, 24] width 11 height 11
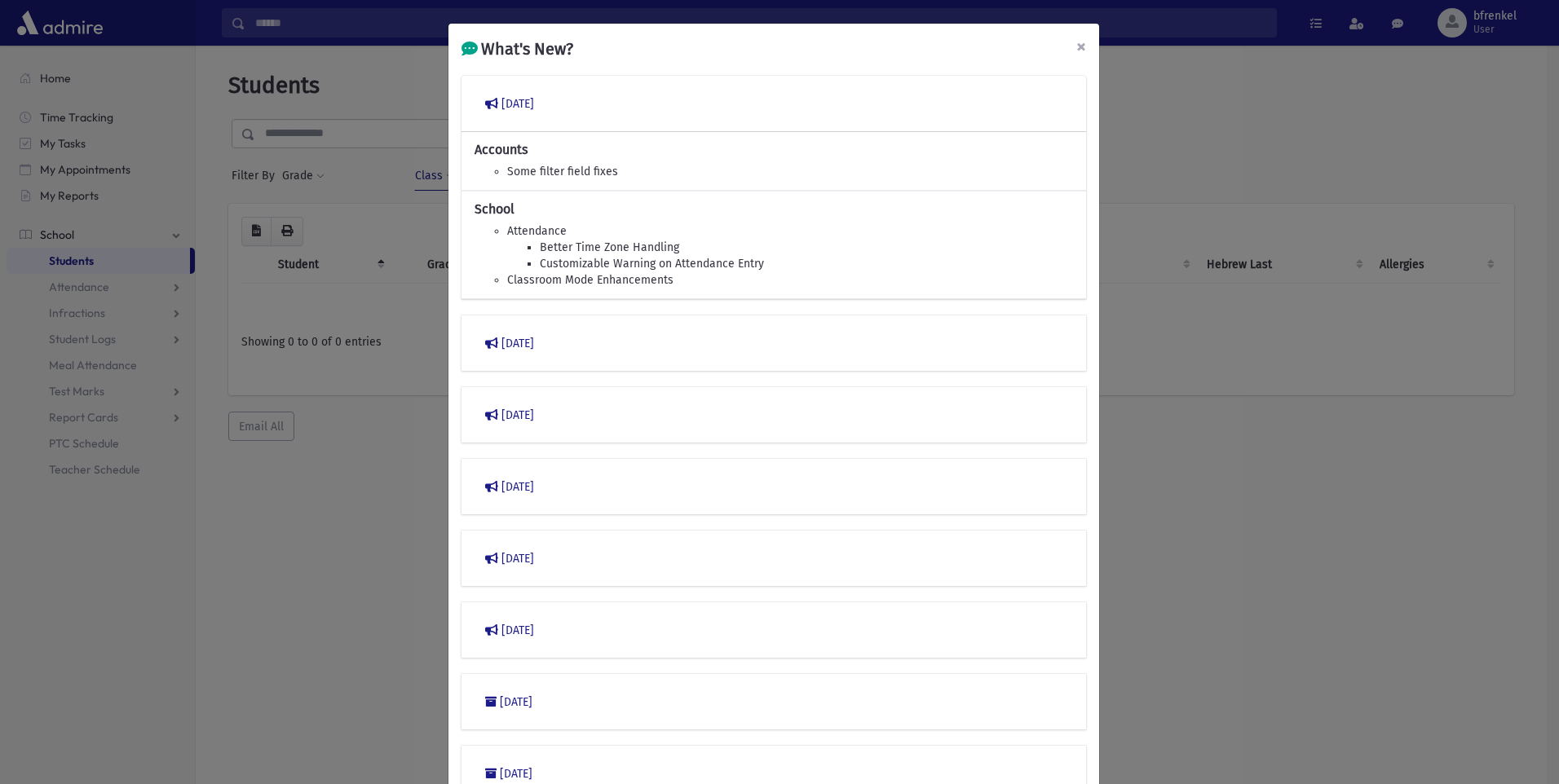
click at [1077, 46] on span "×" at bounding box center [1082, 47] width 10 height 23
